Goal: Information Seeking & Learning: Learn about a topic

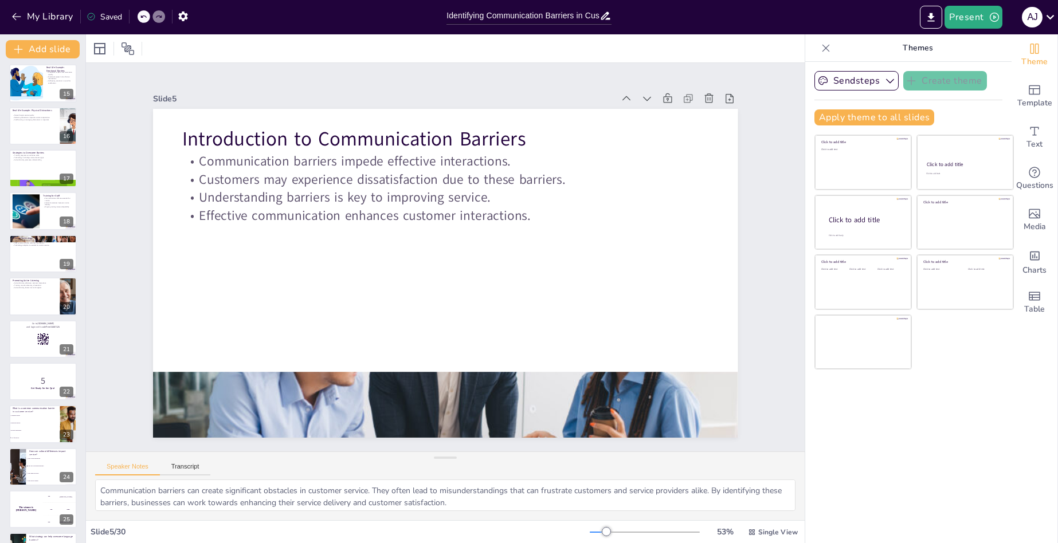
scroll to position [808, 0]
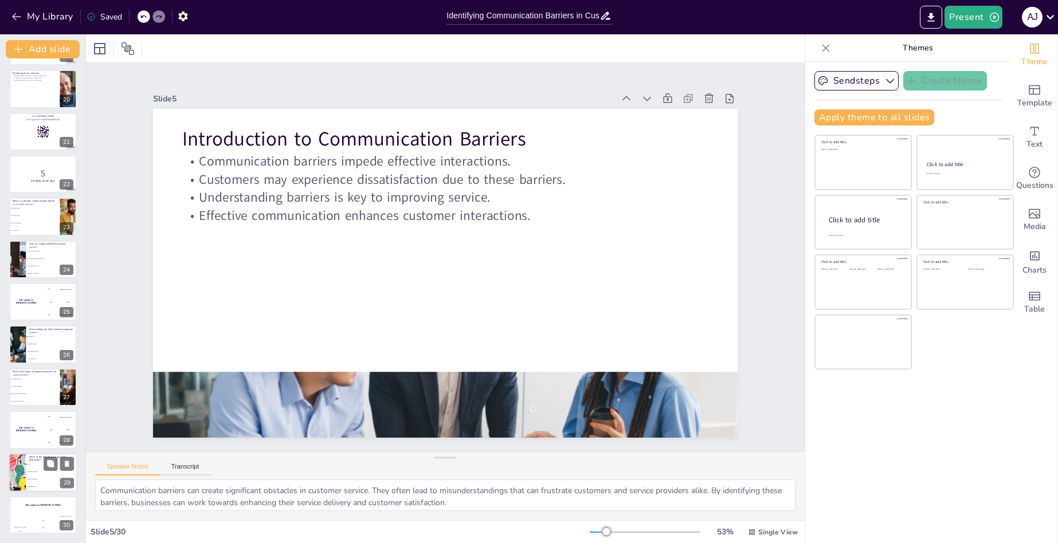
checkbox input "true"
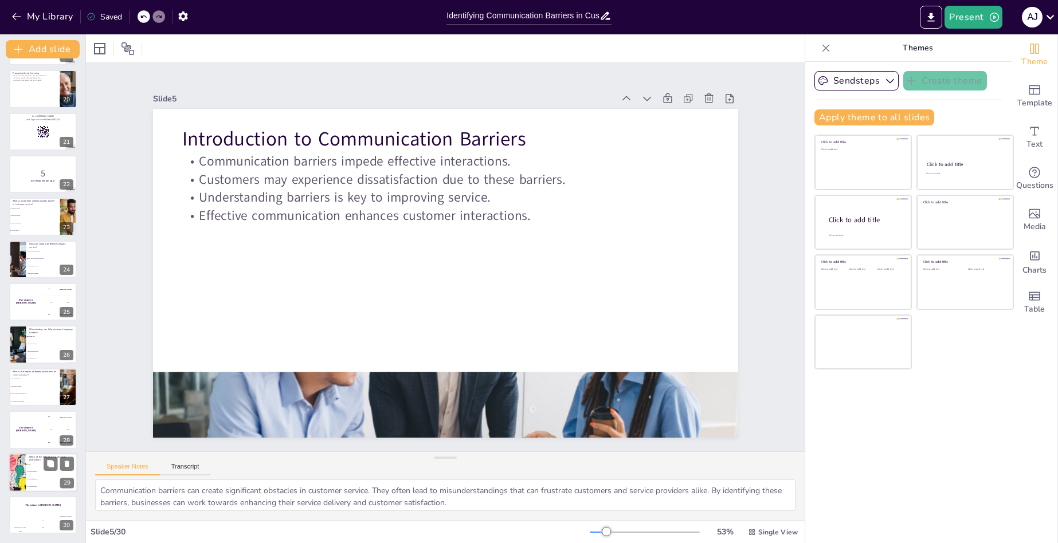
checkbox input "true"
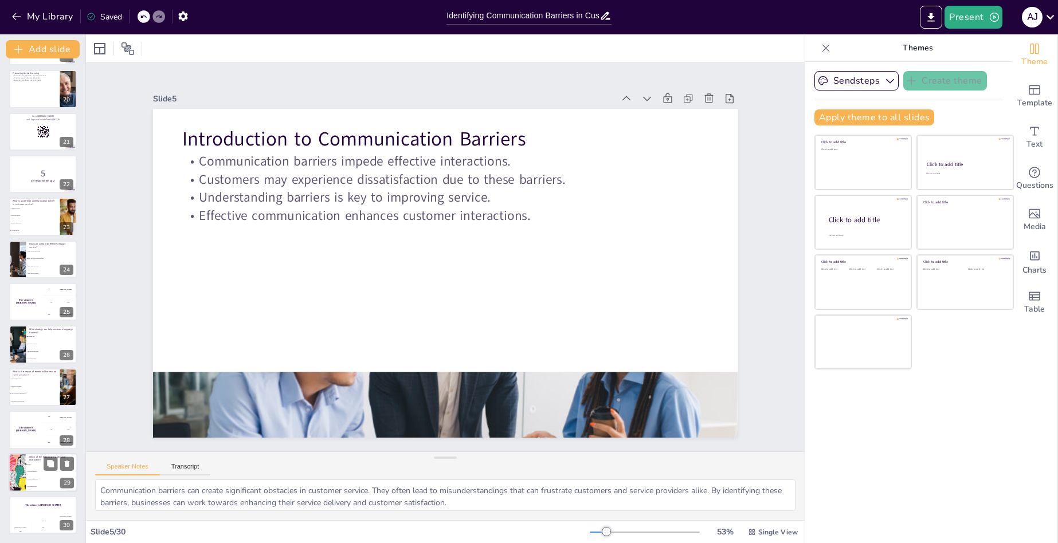
checkbox input "true"
click at [38, 464] on span "Noise" at bounding box center [52, 465] width 49 height 2
checkbox input "true"
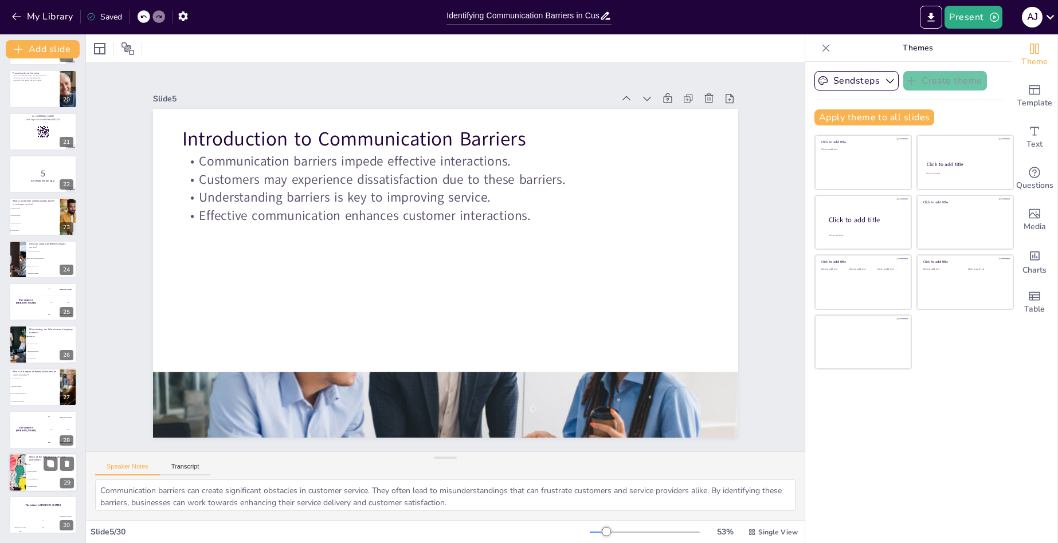
checkbox input "true"
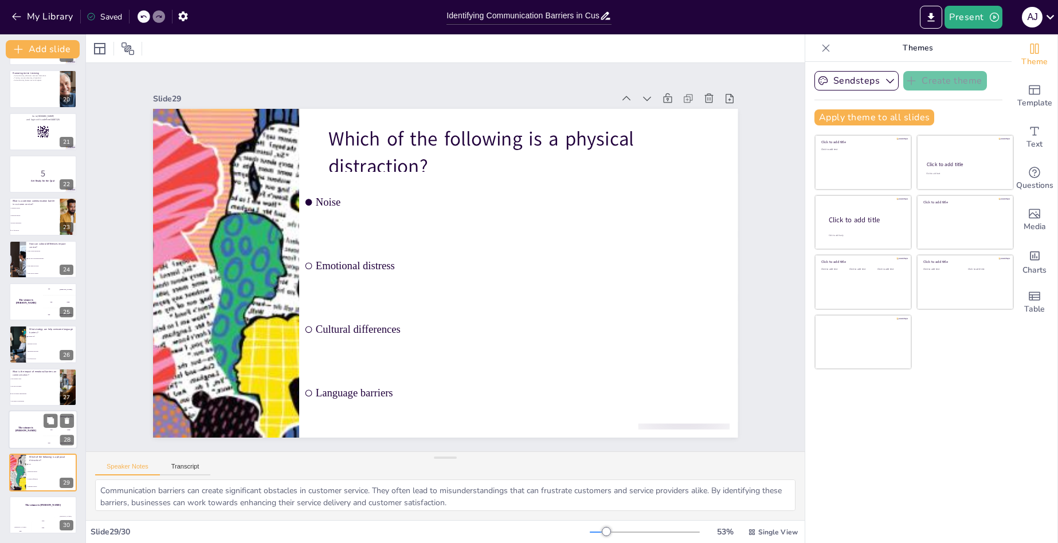
checkbox input "true"
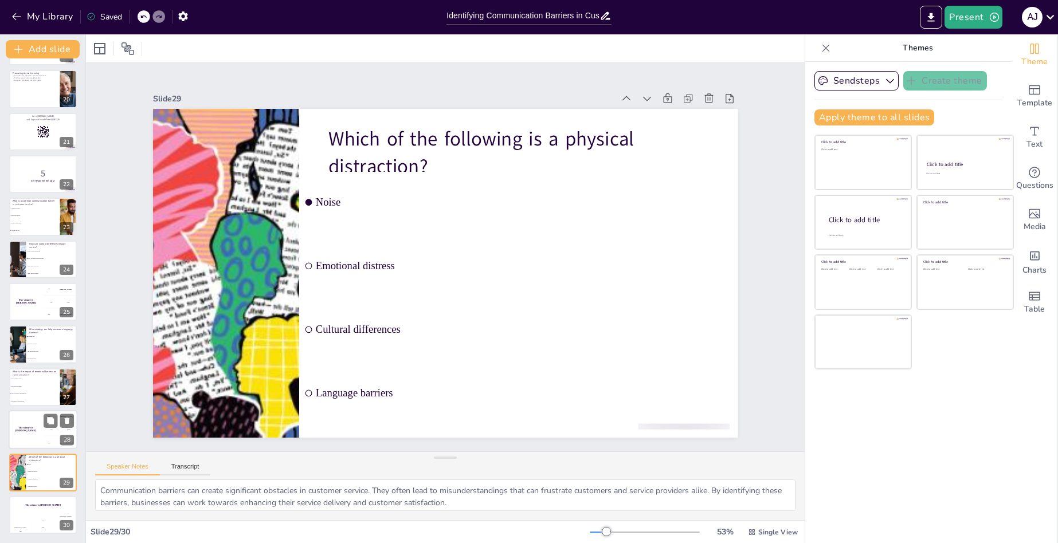
checkbox input "true"
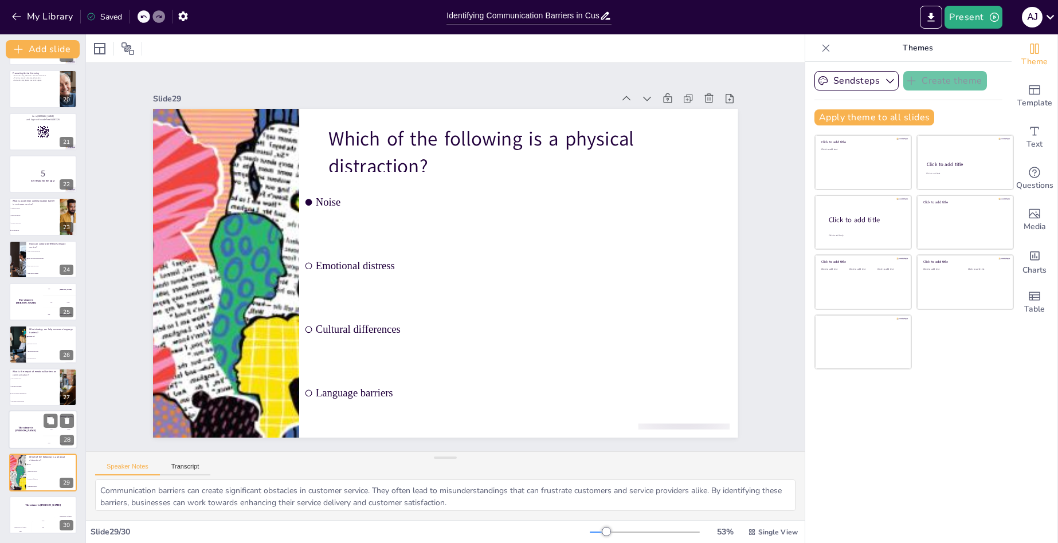
checkbox input "true"
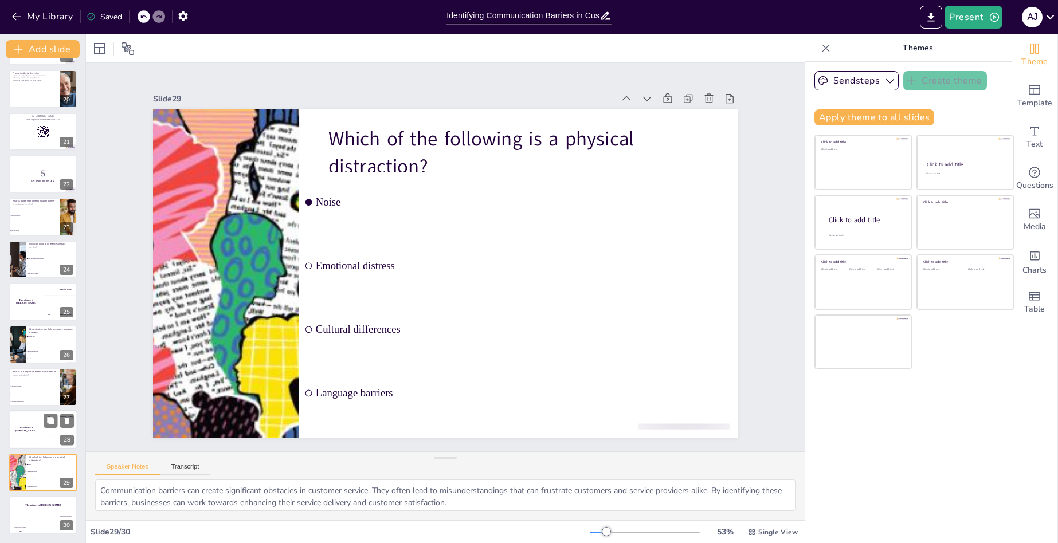
checkbox input "true"
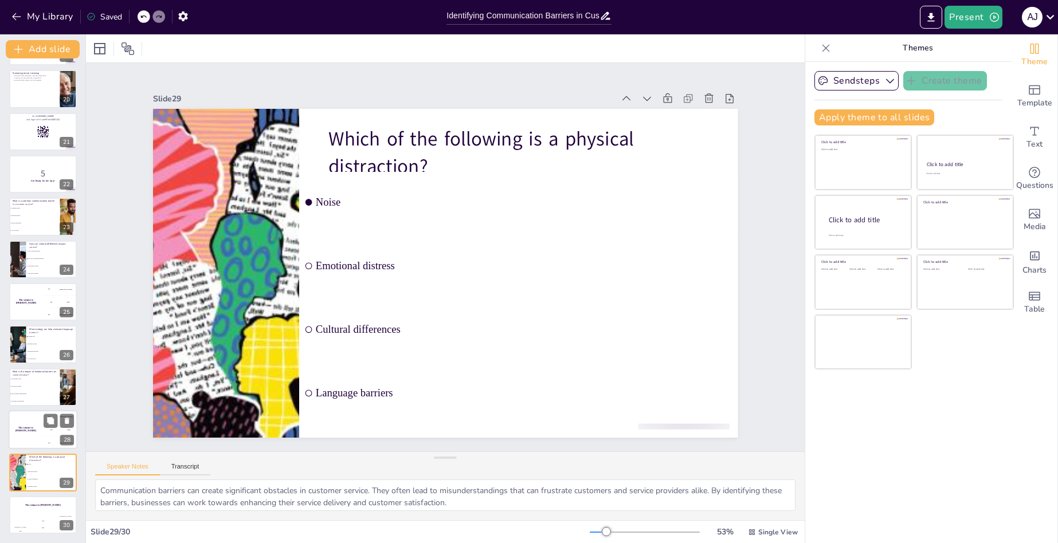
checkbox input "true"
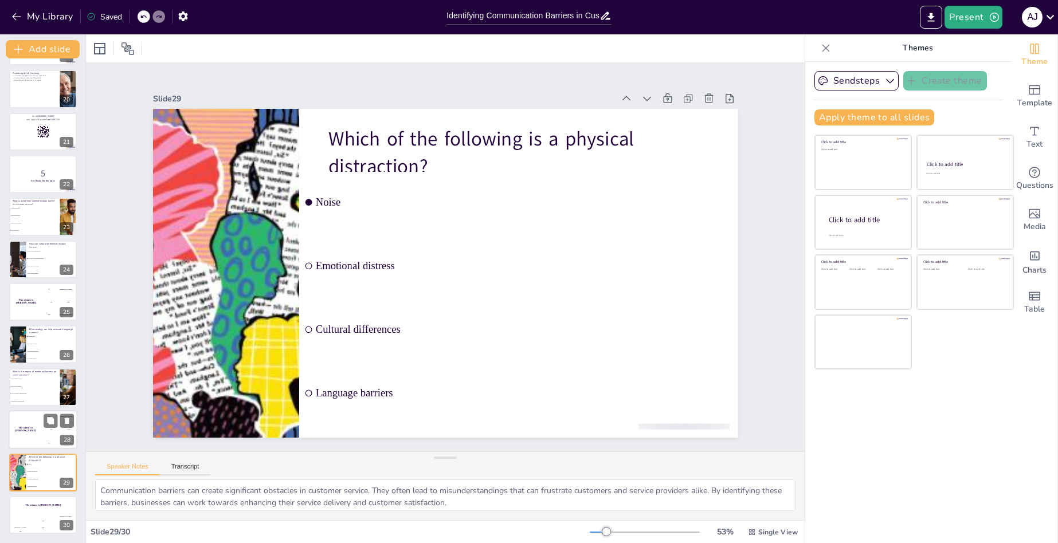
checkbox input "true"
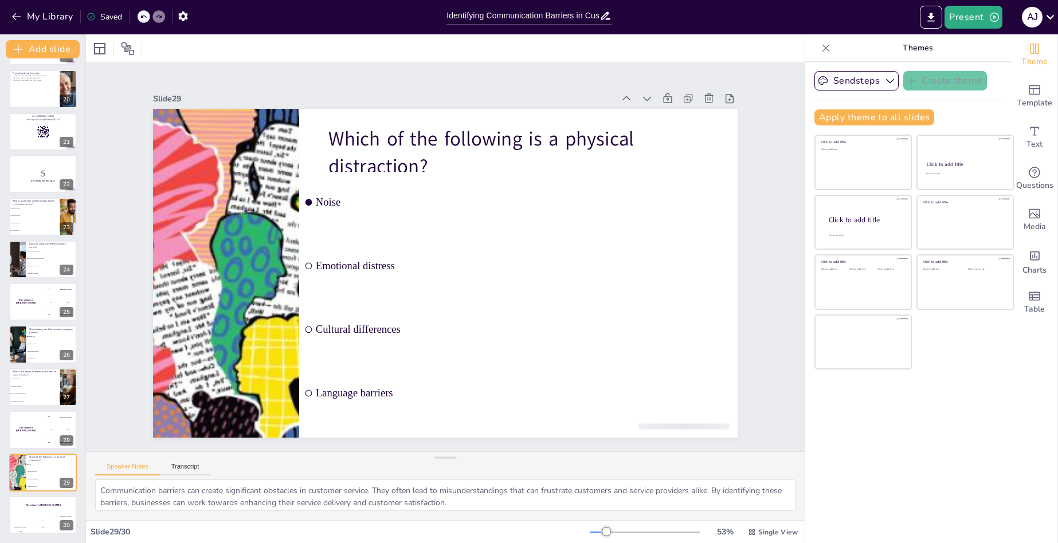
checkbox input "true"
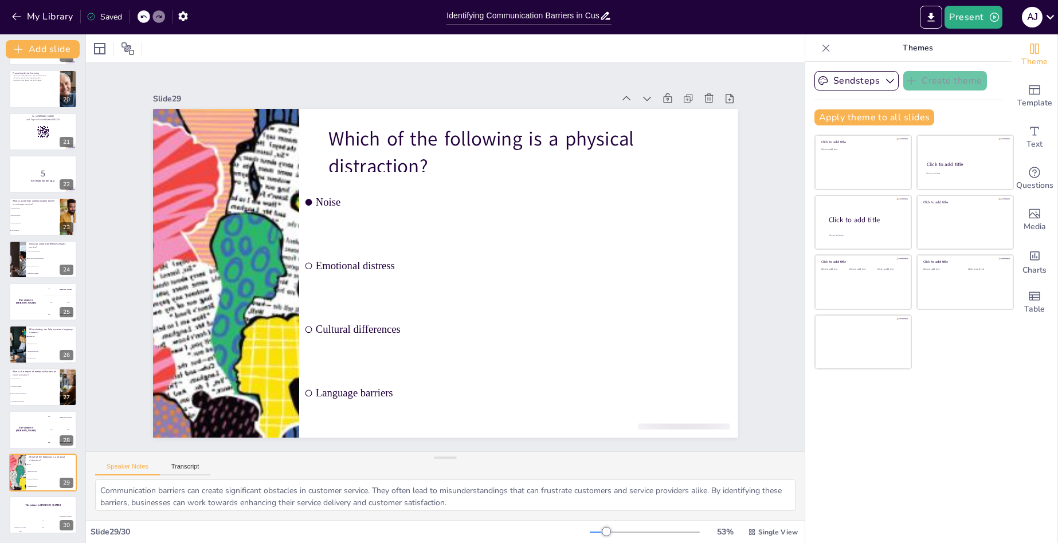
checkbox input "true"
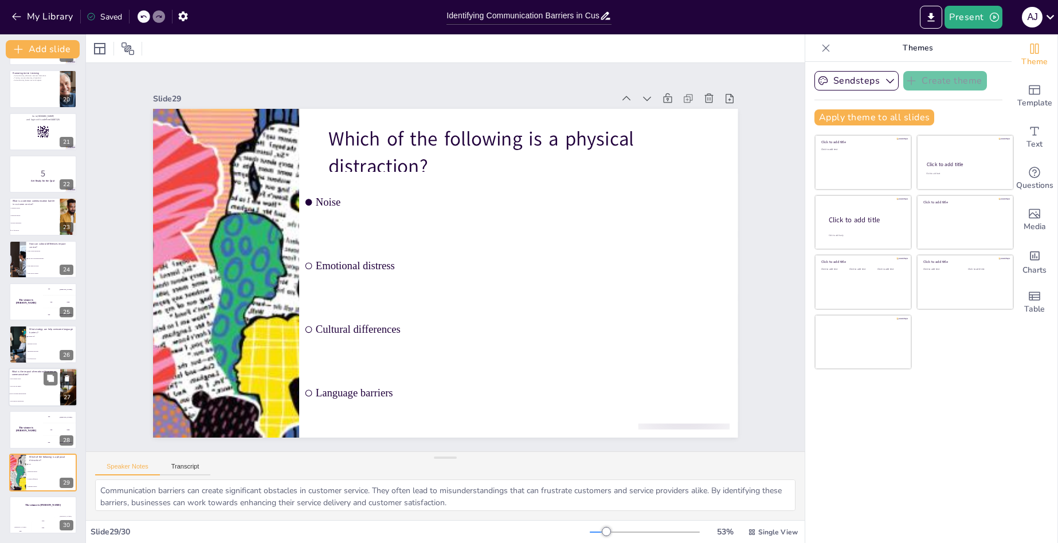
checkbox input "true"
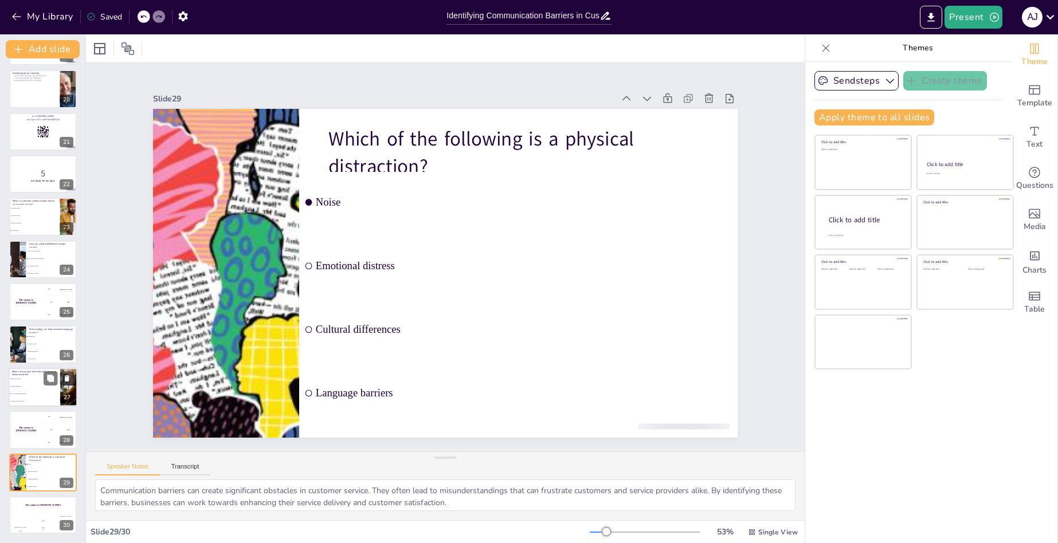
checkbox input "true"
click at [26, 404] on li "They improve interactions" at bounding box center [35, 401] width 52 height 7
checkbox input "true"
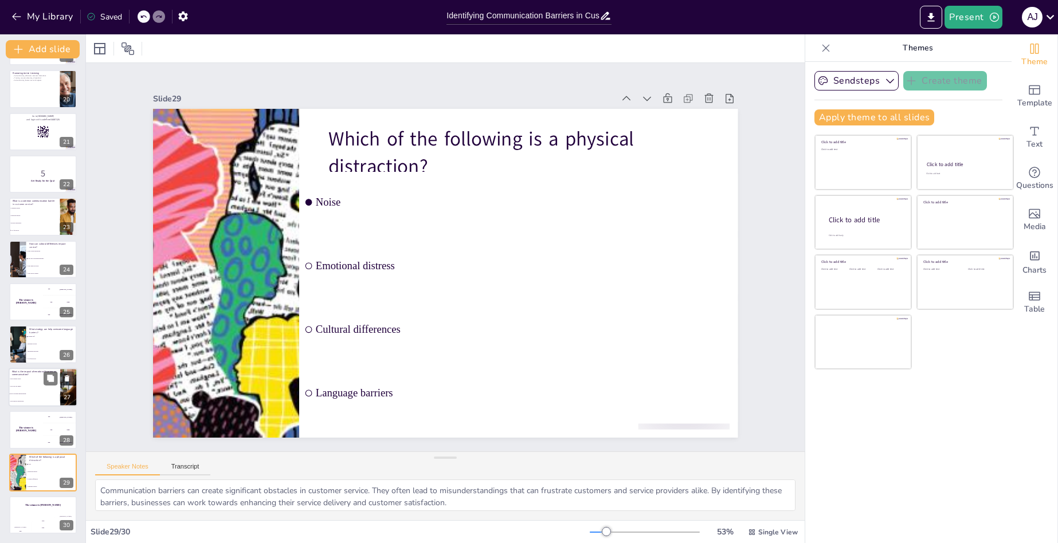
checkbox input "true"
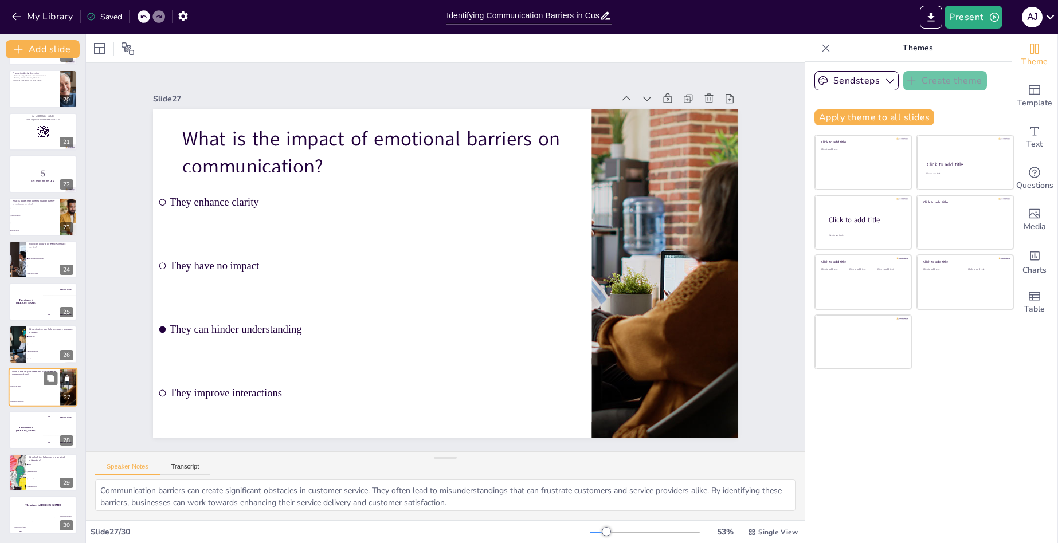
checkbox input "true"
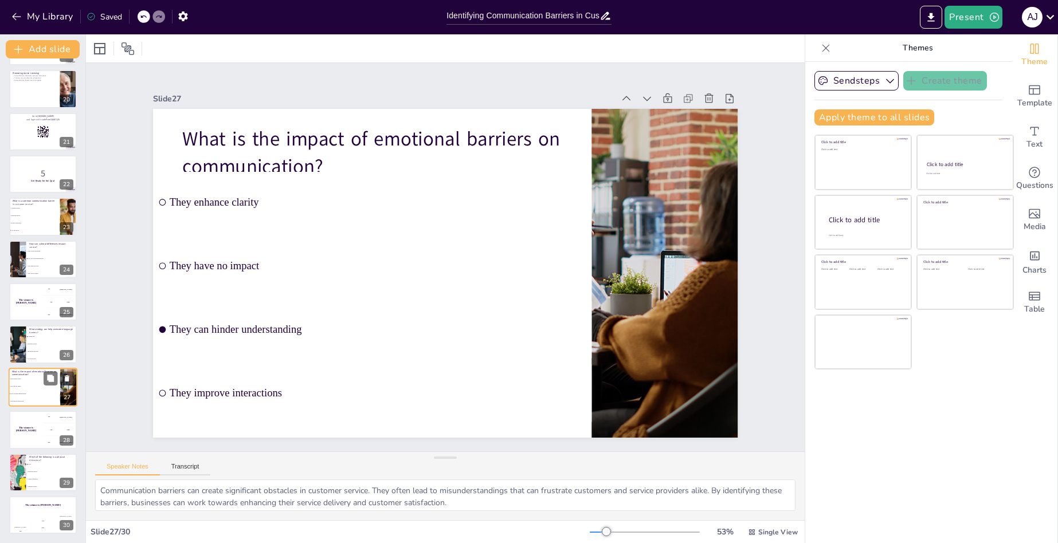
checkbox input "true"
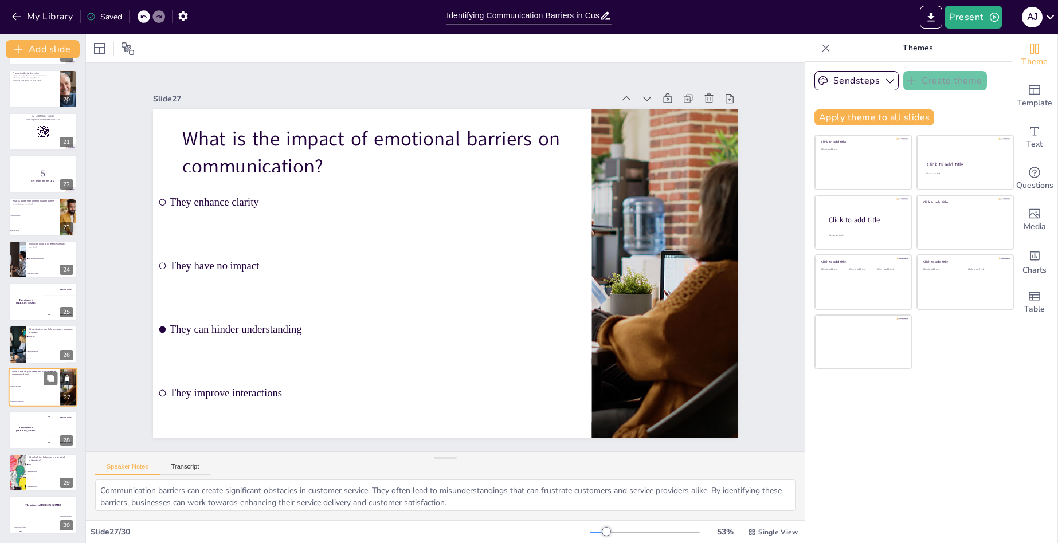
checkbox input "true"
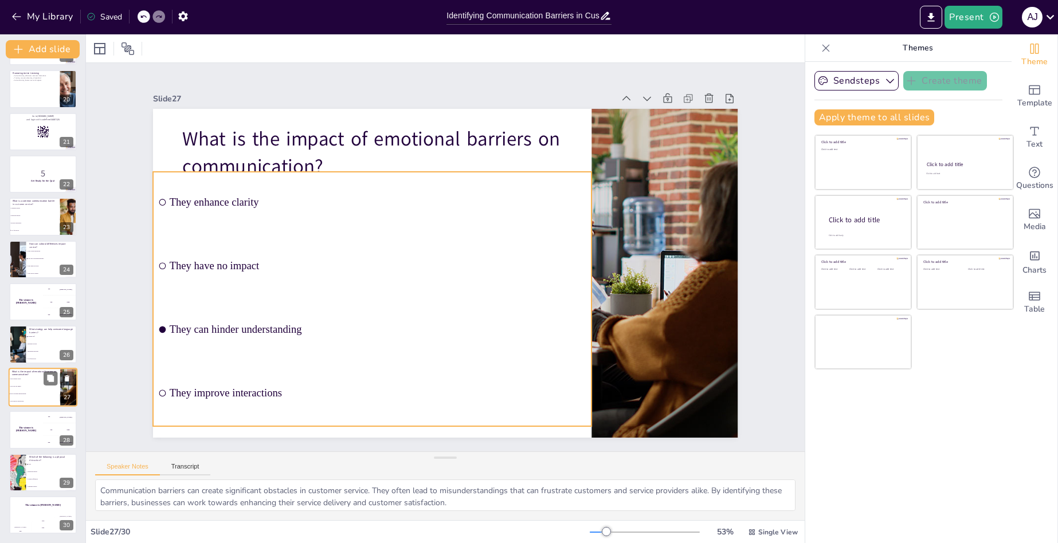
checkbox input "true"
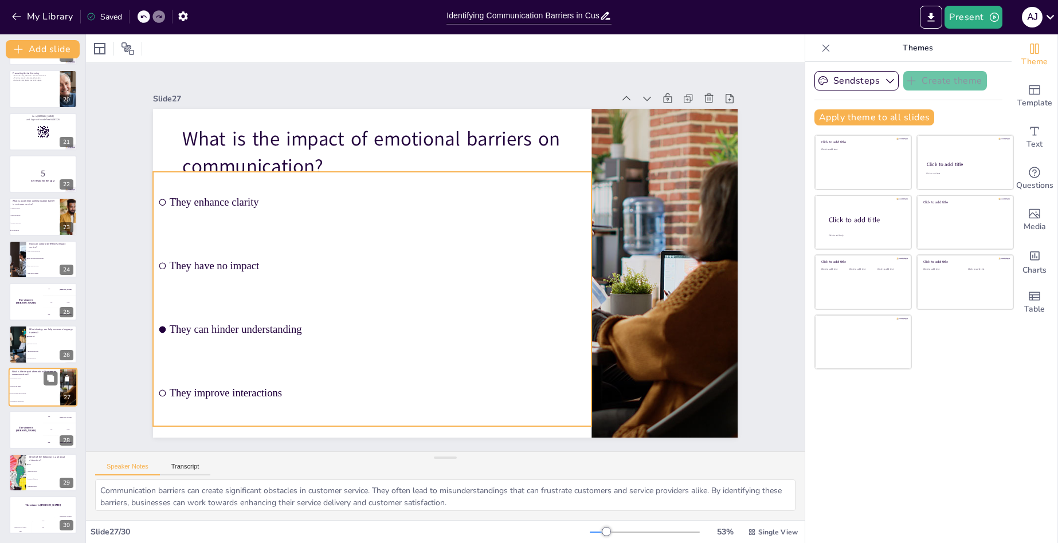
checkbox input "true"
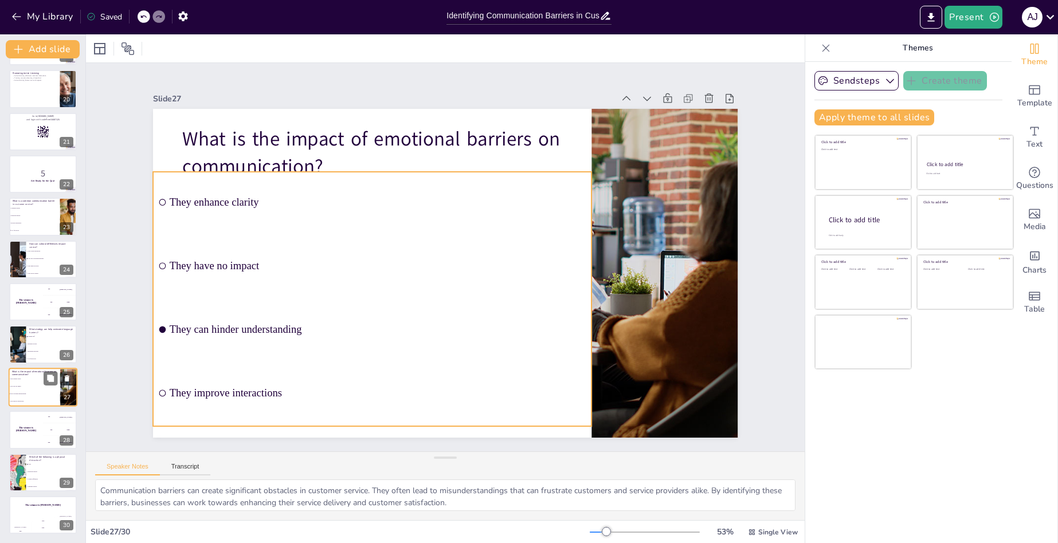
checkbox input "true"
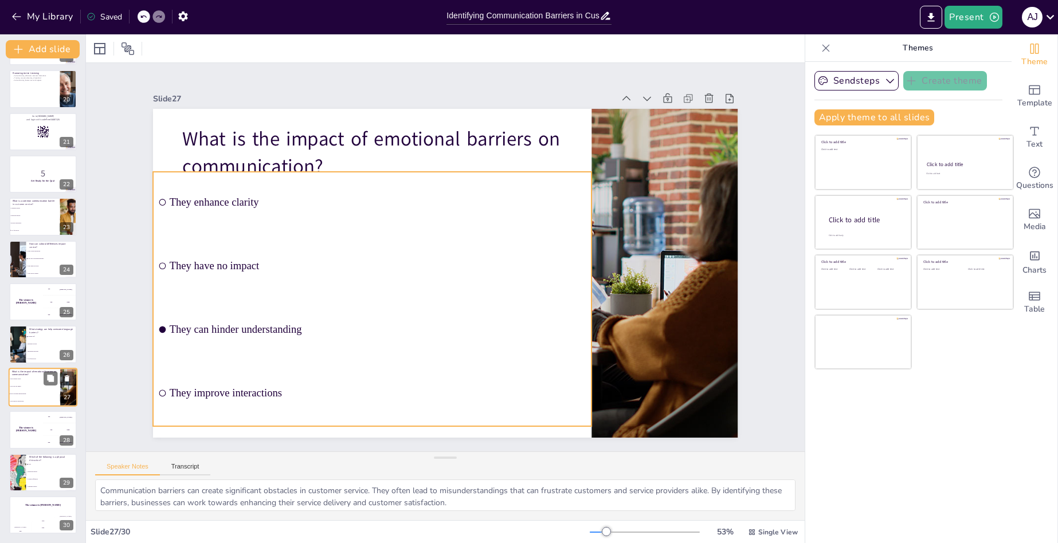
checkbox input "true"
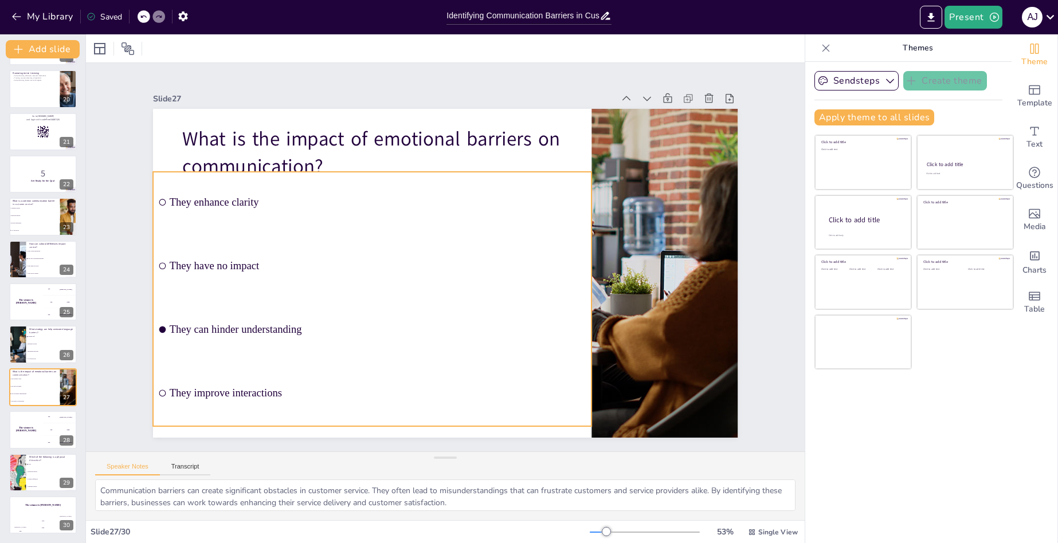
checkbox input "true"
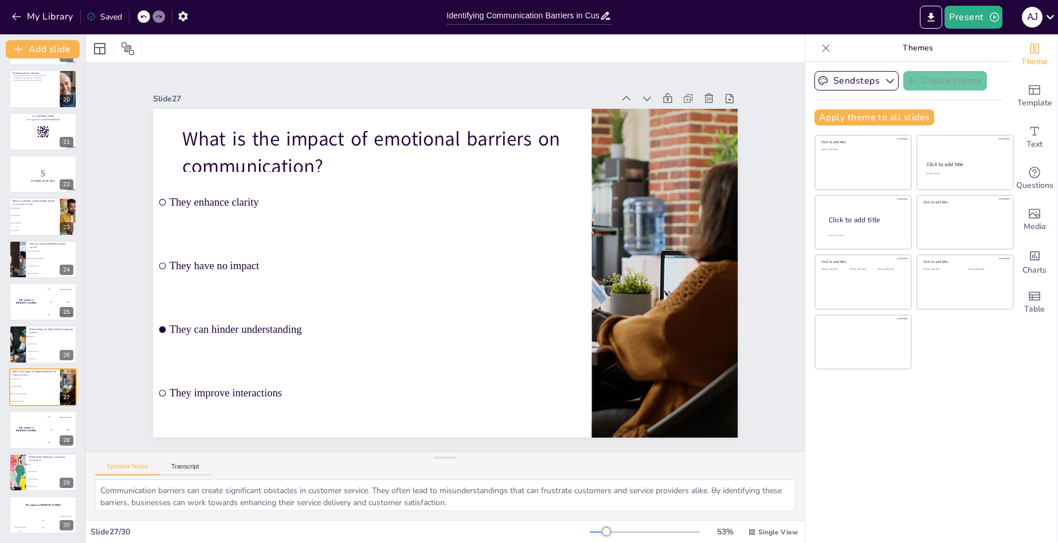
checkbox input "true"
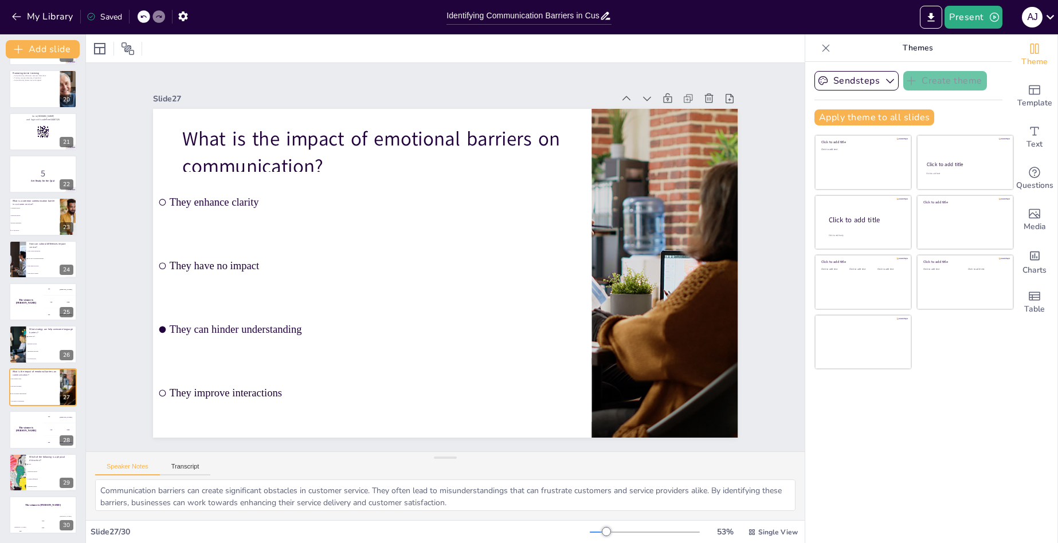
checkbox input "true"
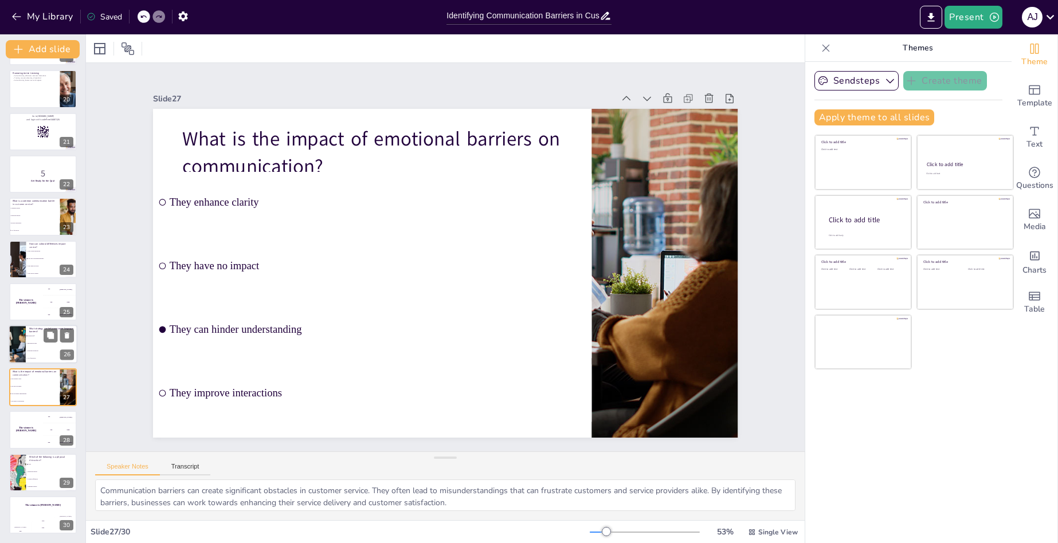
checkbox input "true"
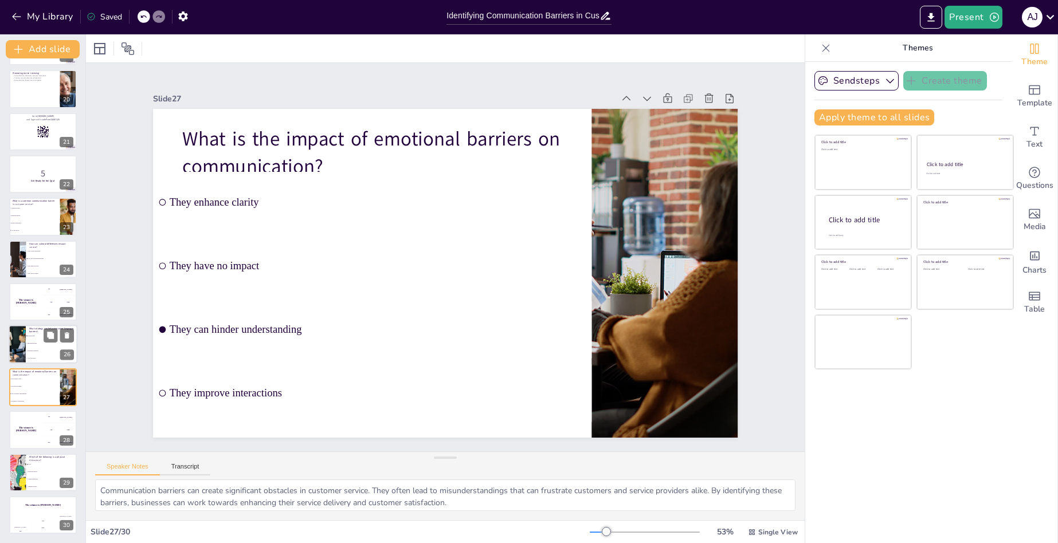
checkbox input "true"
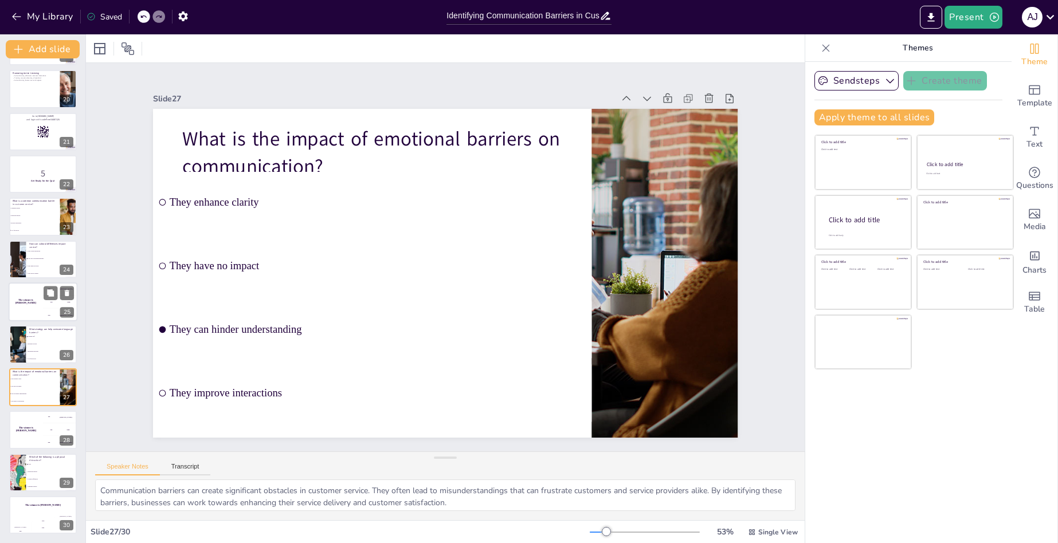
checkbox input "true"
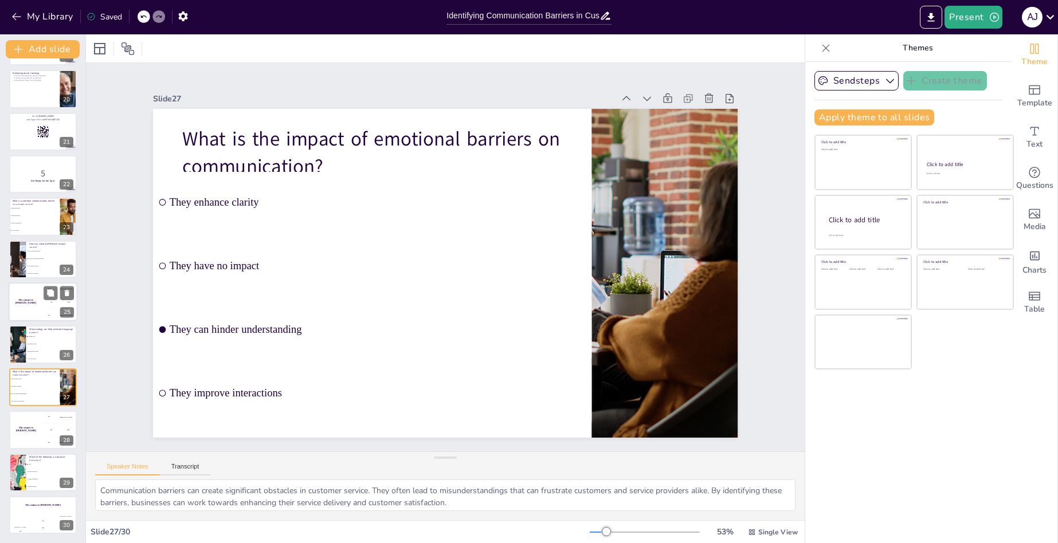
checkbox input "true"
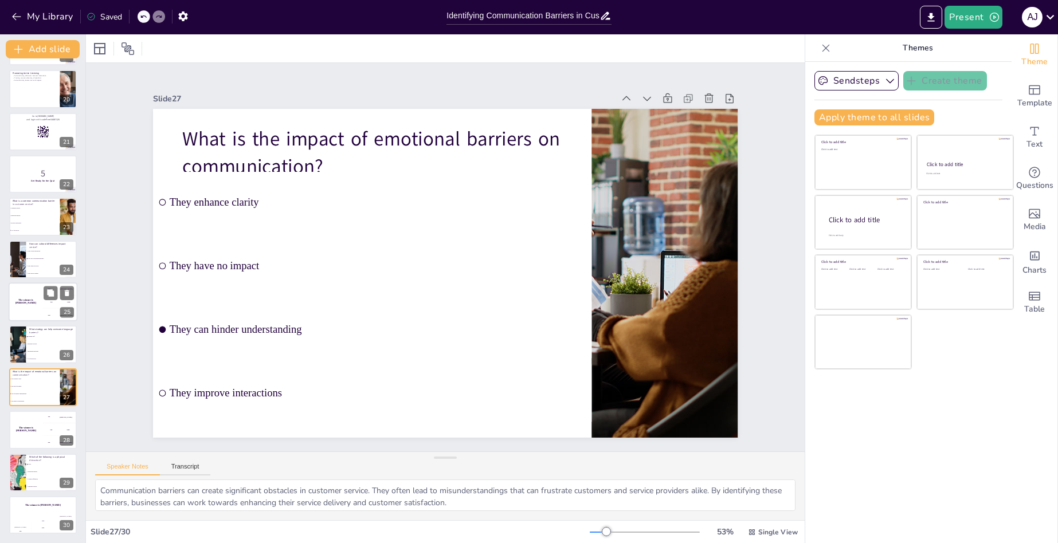
click at [33, 307] on div "The winner is [PERSON_NAME]" at bounding box center [26, 302] width 34 height 39
checkbox input "true"
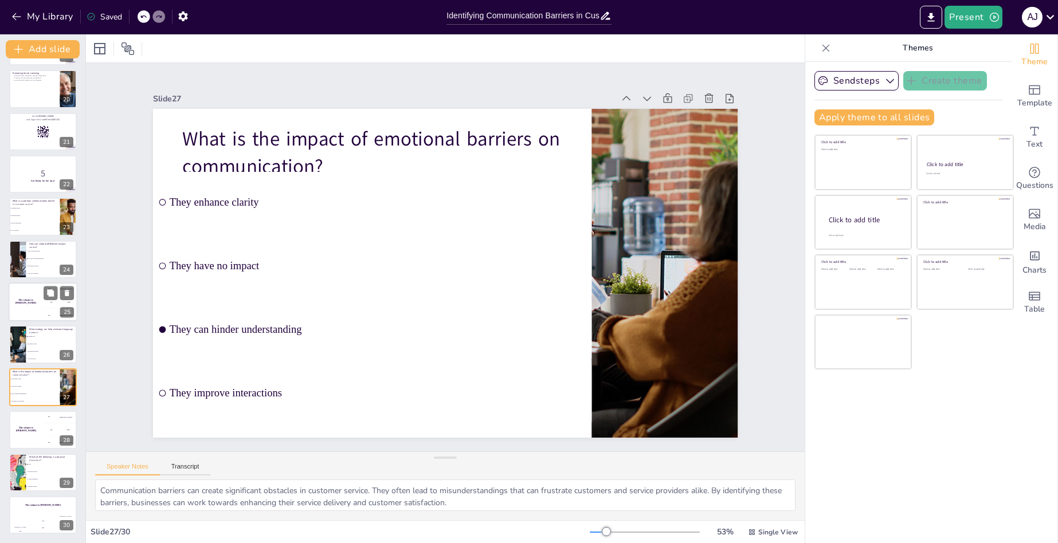
checkbox input "true"
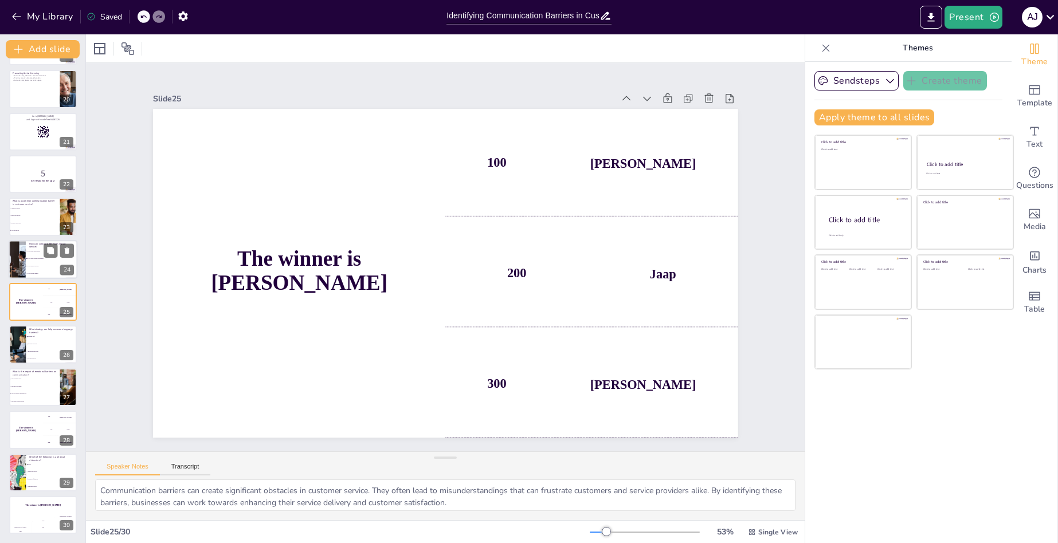
checkbox input "true"
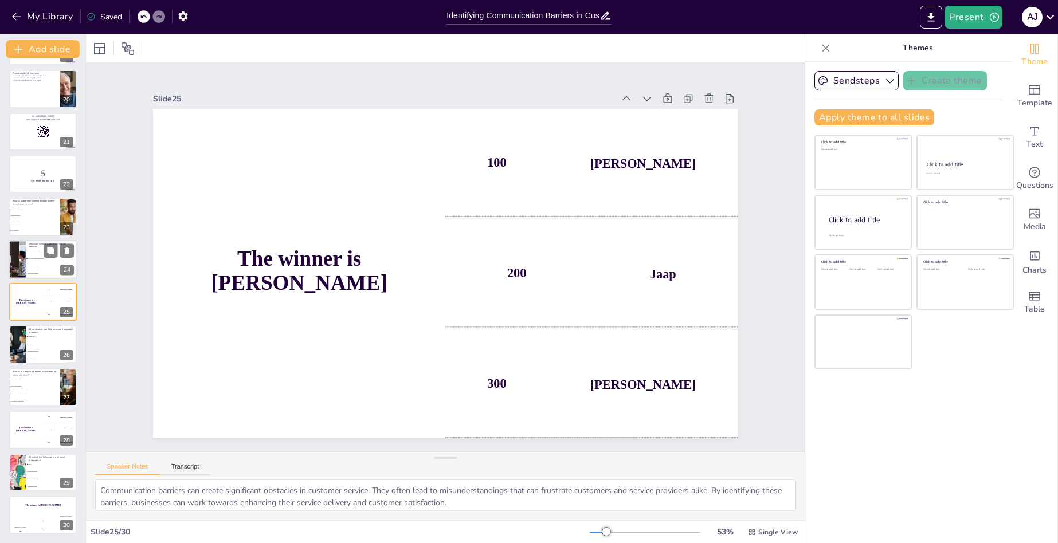
checkbox input "true"
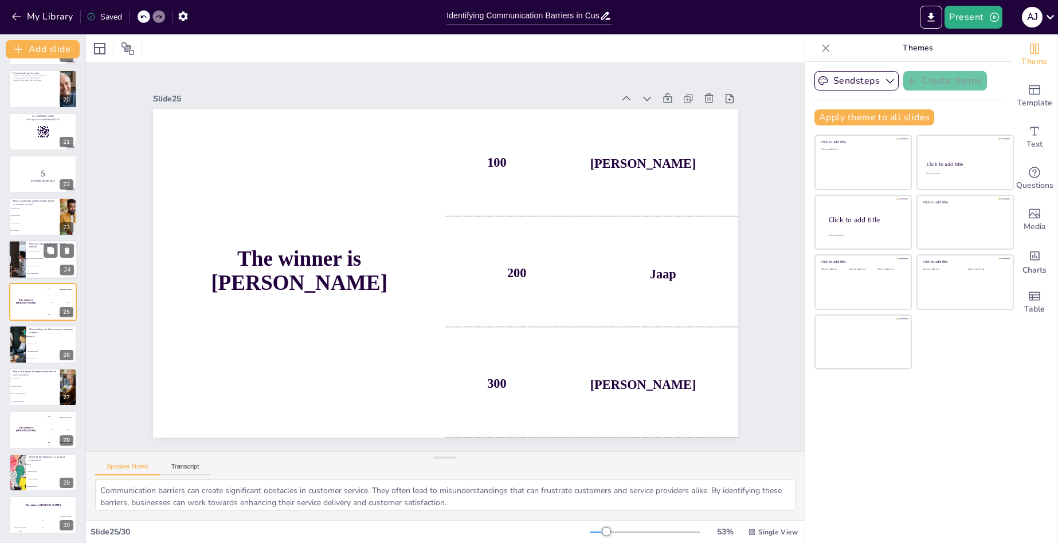
checkbox input "true"
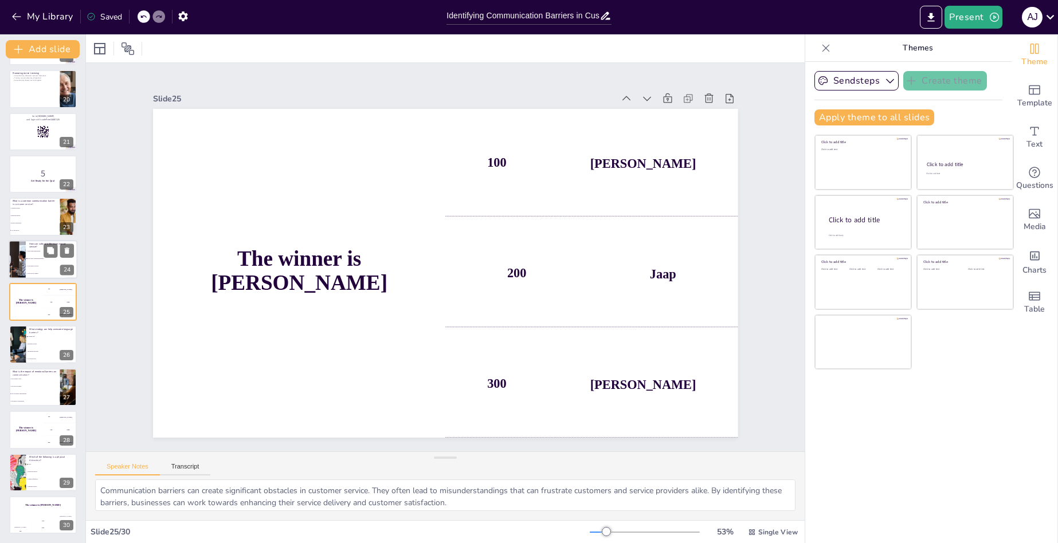
checkbox input "true"
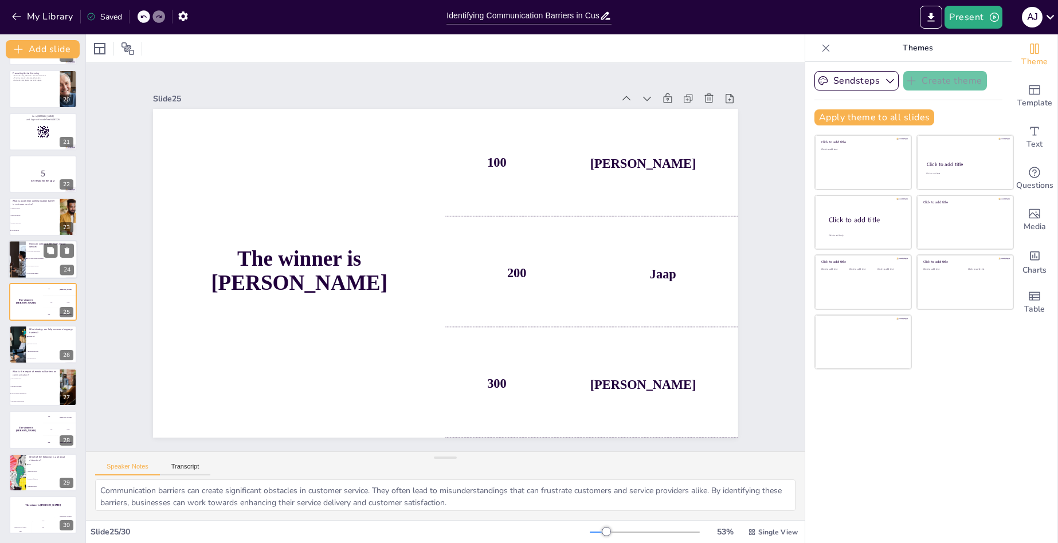
checkbox input "true"
click at [37, 259] on span "They lead to misunderstandings" at bounding box center [52, 259] width 49 height 2
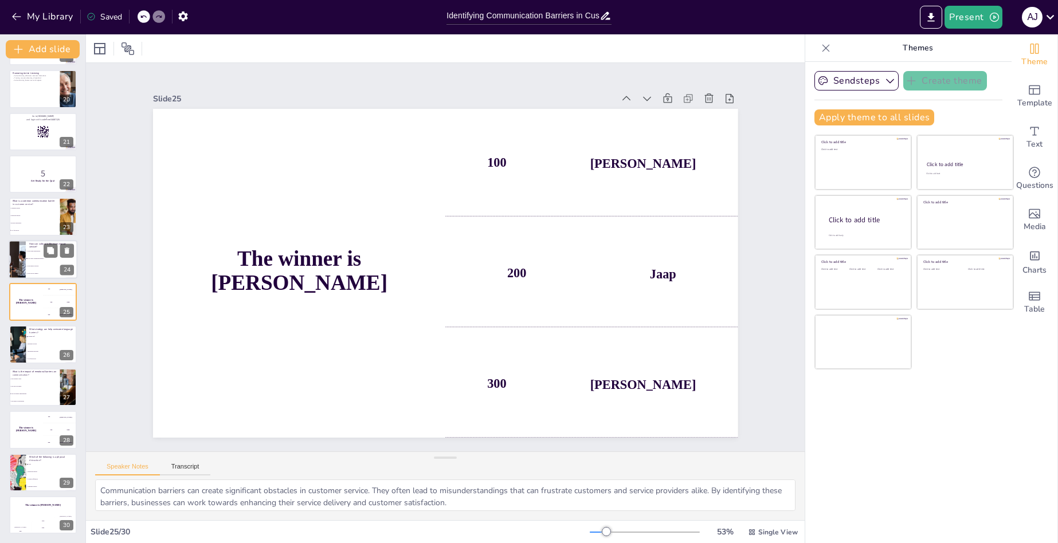
checkbox input "true"
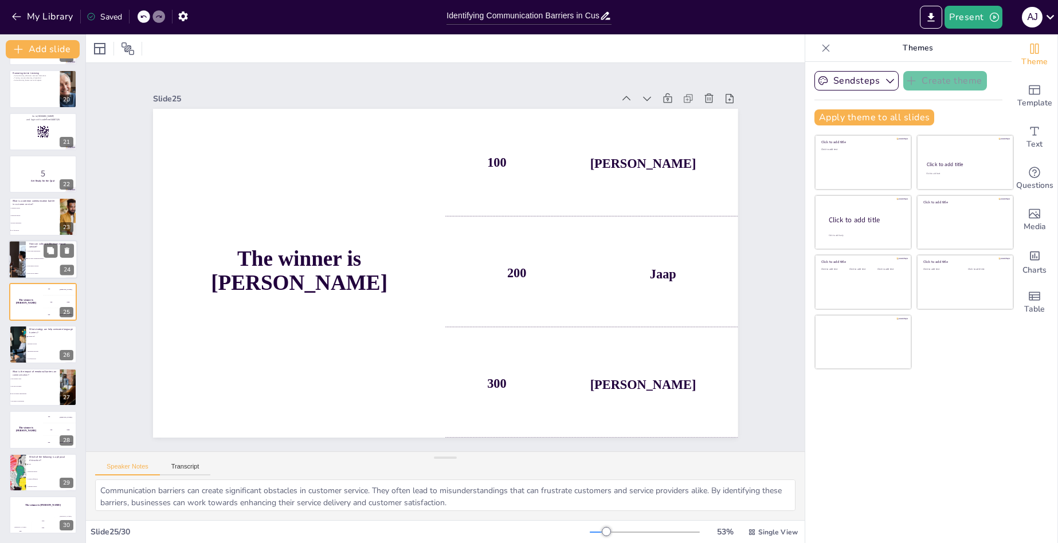
checkbox input "true"
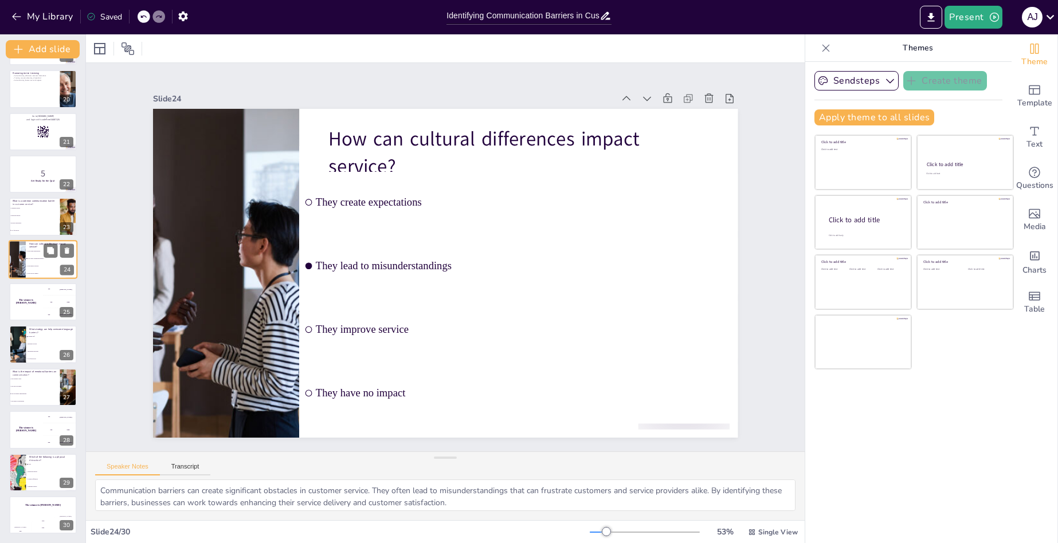
scroll to position [766, 0]
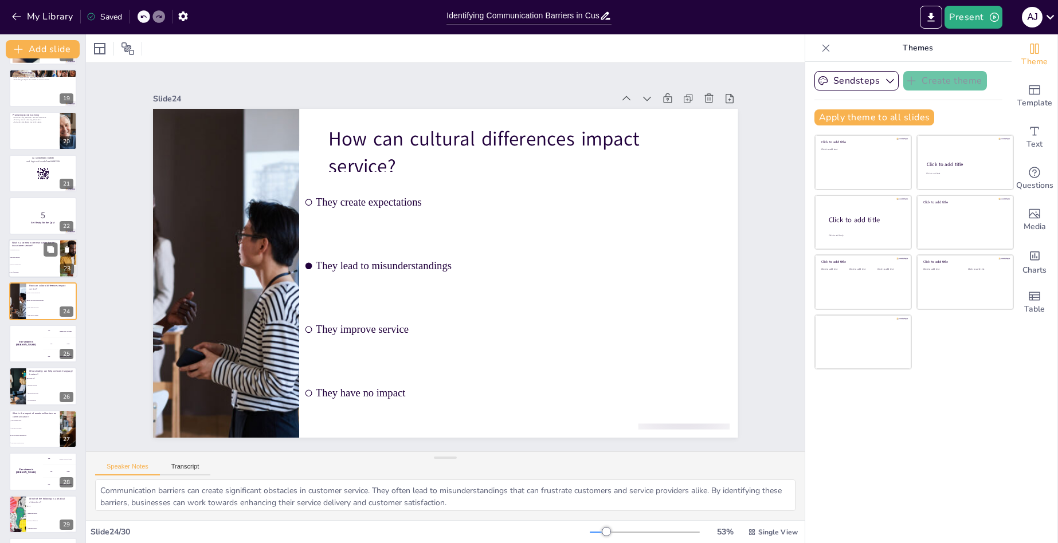
checkbox input "true"
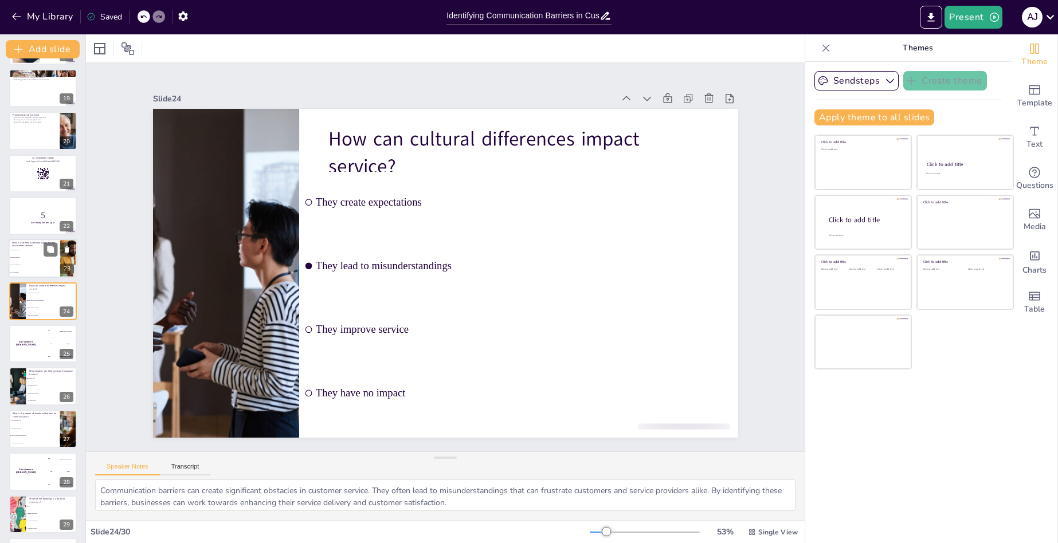
checkbox input "true"
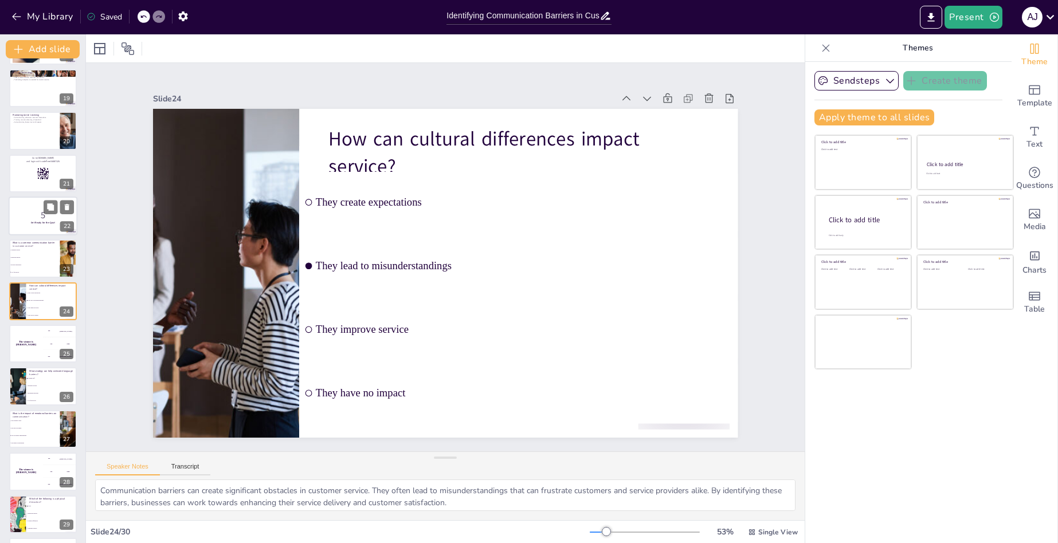
checkbox input "true"
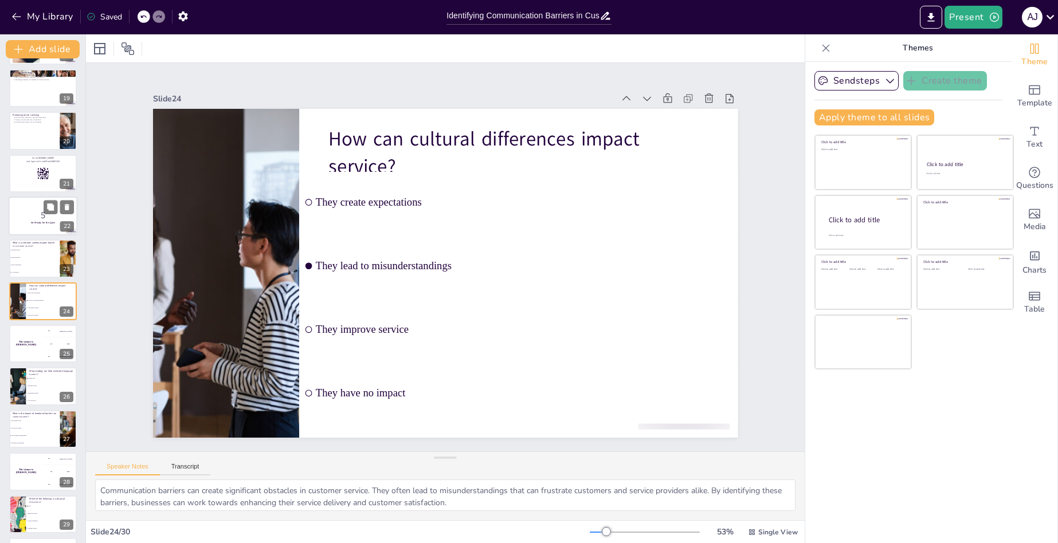
checkbox input "true"
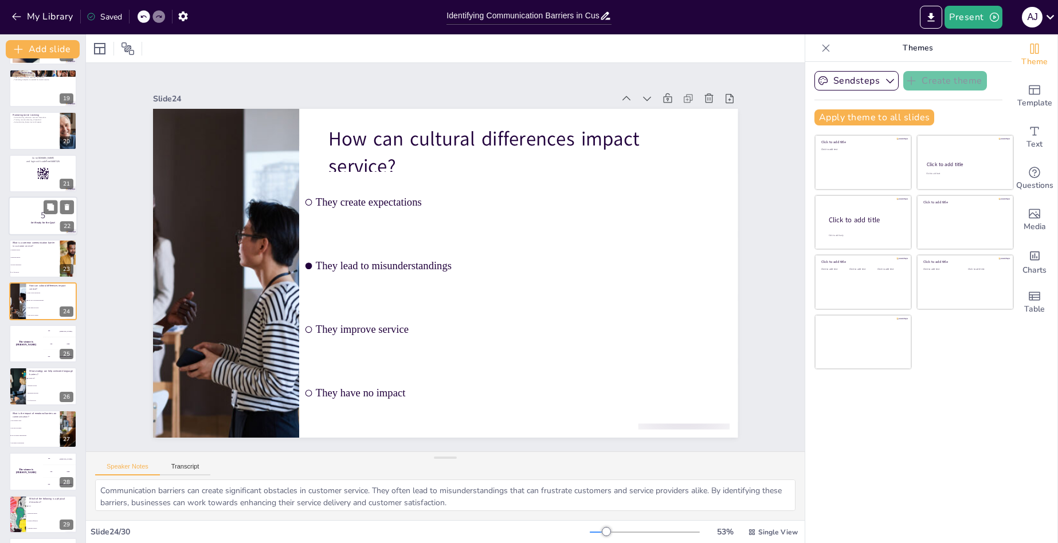
checkbox input "true"
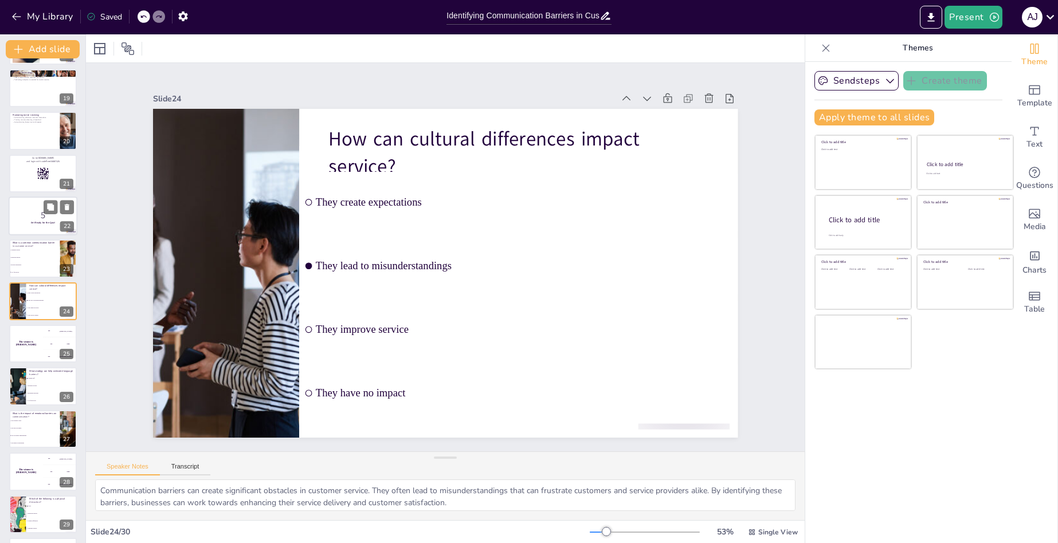
checkbox input "true"
click at [32, 213] on p "5" at bounding box center [43, 215] width 62 height 13
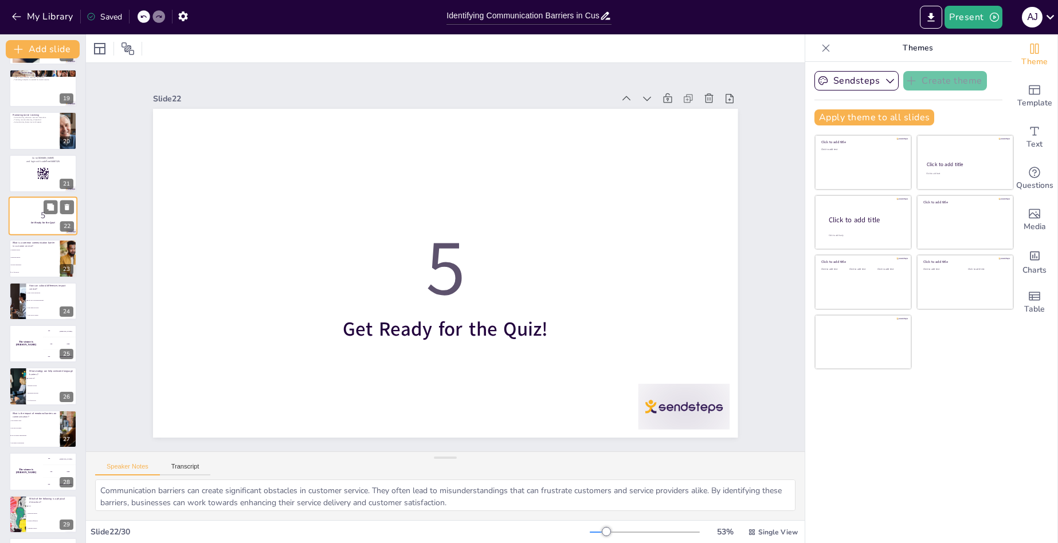
scroll to position [681, 0]
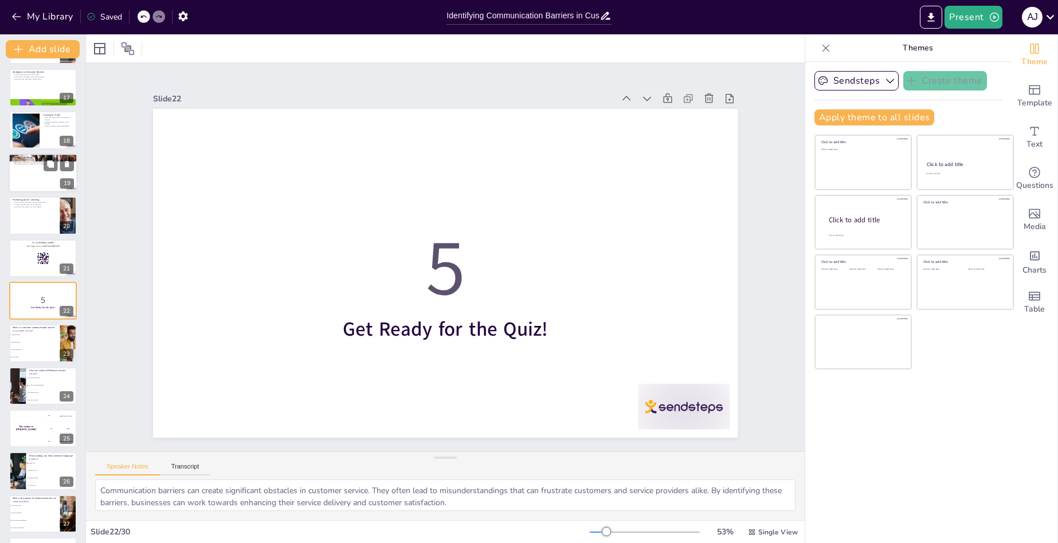
click at [36, 181] on div at bounding box center [43, 173] width 69 height 39
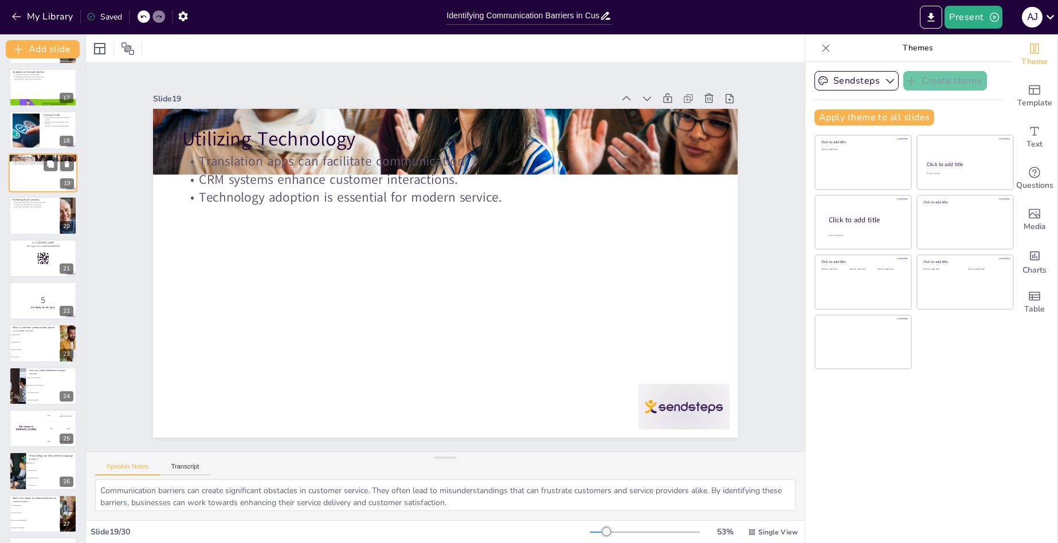
scroll to position [553, 0]
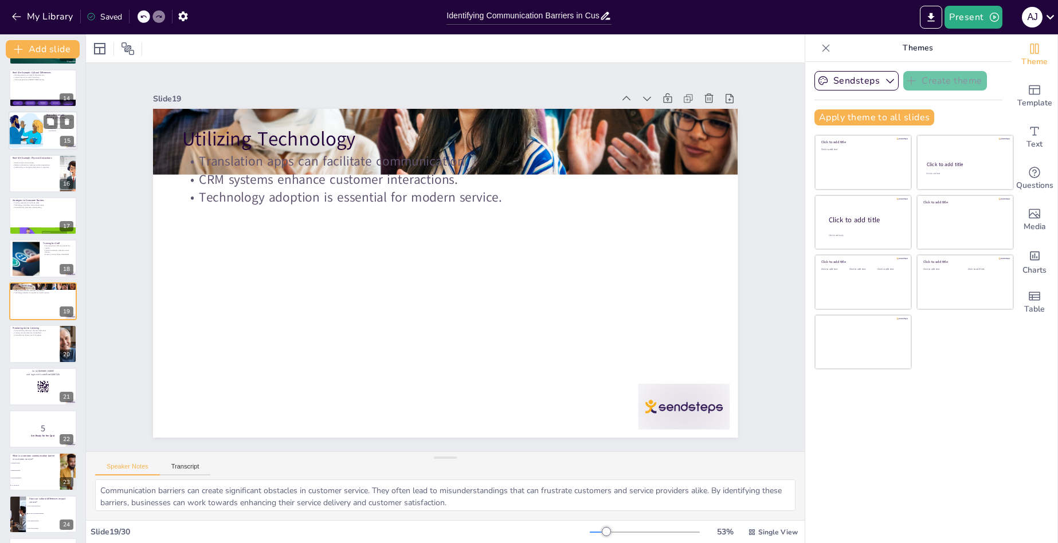
click at [36, 139] on div at bounding box center [26, 131] width 68 height 39
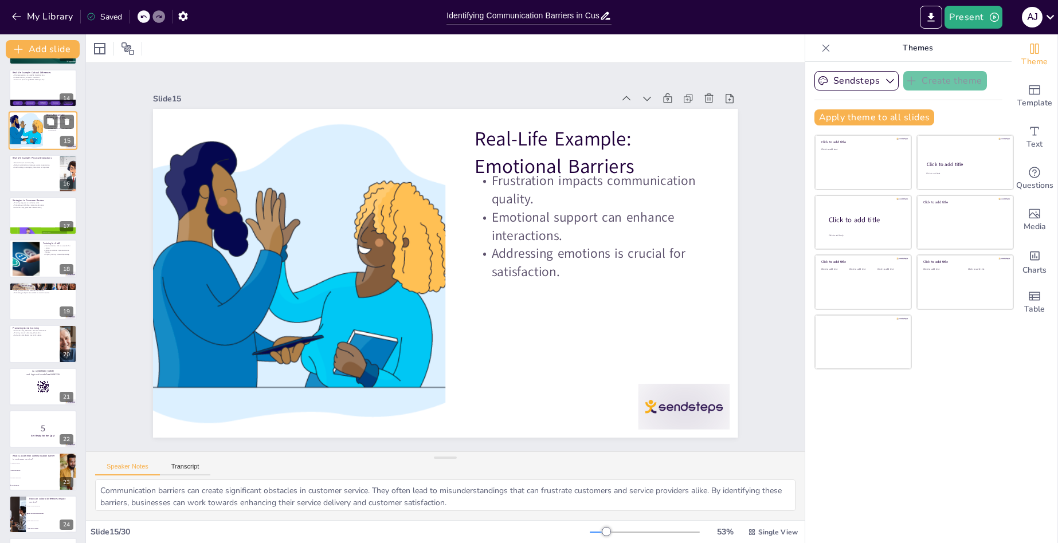
scroll to position [382, 0]
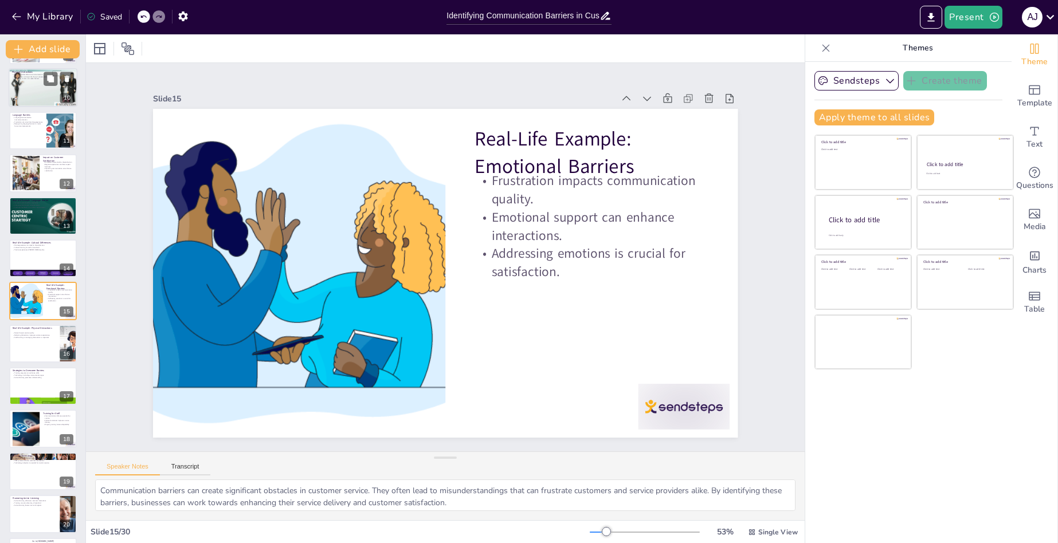
click at [28, 91] on div at bounding box center [43, 88] width 69 height 39
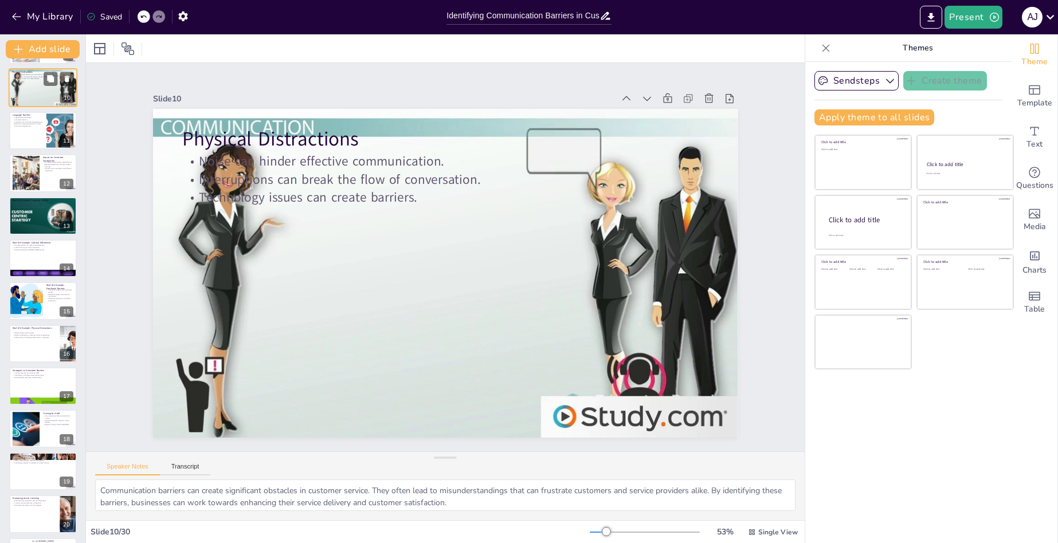
scroll to position [169, 0]
